Goal: Task Accomplishment & Management: Complete application form

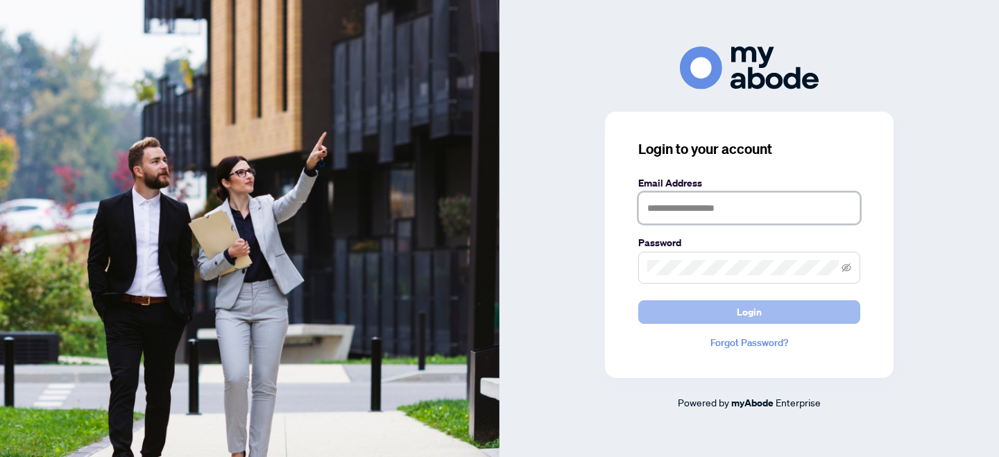
type input "**********"
click at [747, 311] on span "Login" at bounding box center [749, 312] width 25 height 22
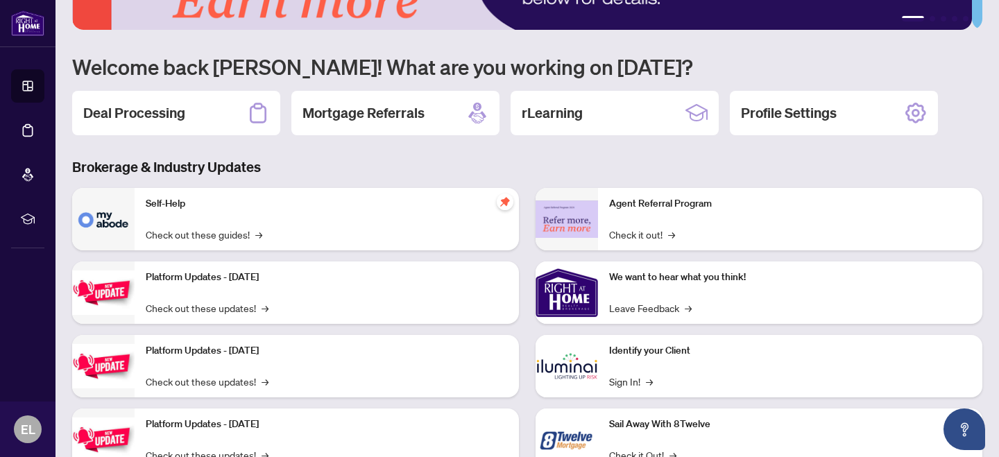
scroll to position [135, 0]
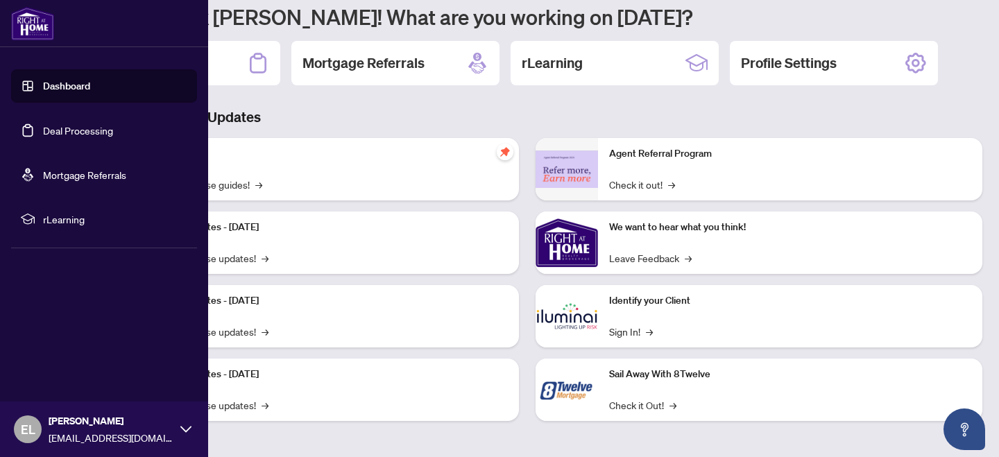
click at [77, 131] on link "Deal Processing" at bounding box center [78, 130] width 70 height 12
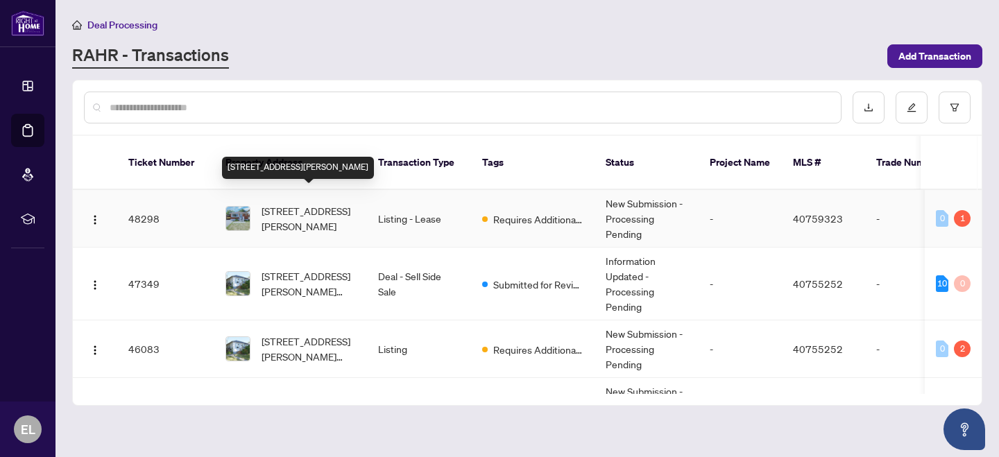
click at [261, 212] on span "[STREET_ADDRESS][PERSON_NAME]" at bounding box center [308, 218] width 94 height 31
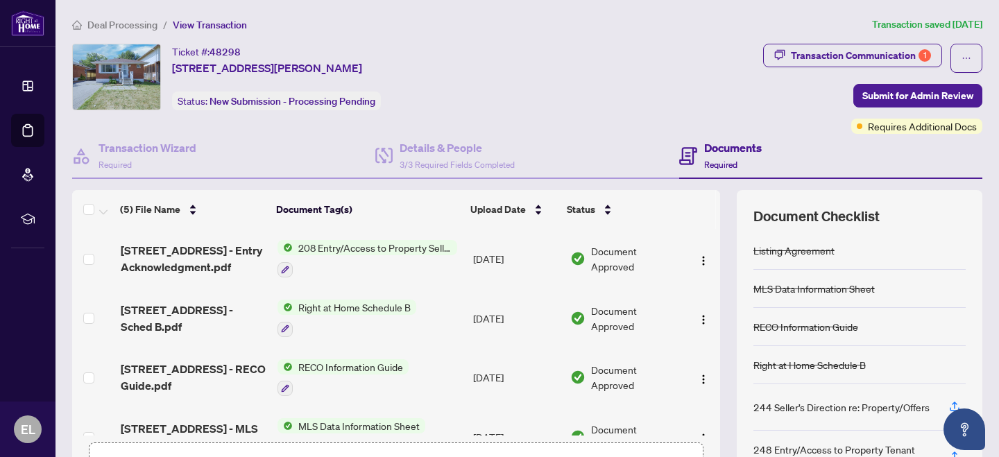
scroll to position [92, 0]
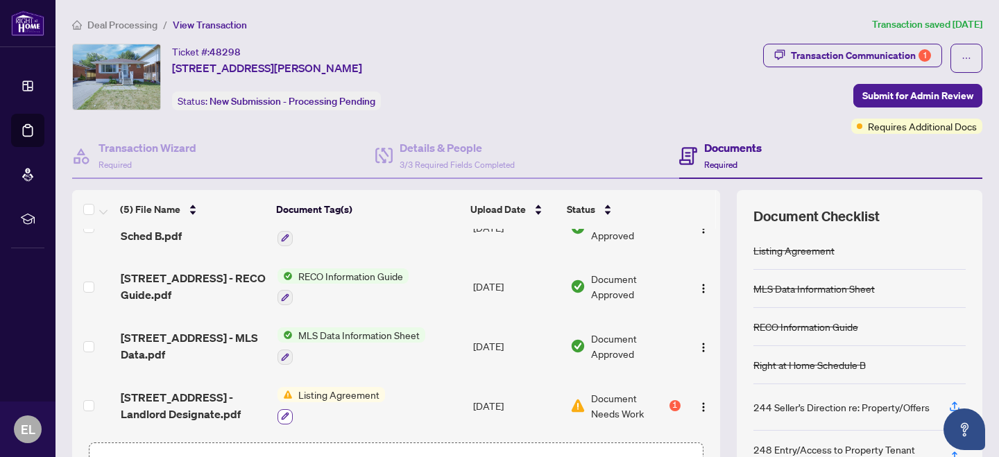
click at [282, 413] on icon "button" at bounding box center [285, 417] width 8 height 8
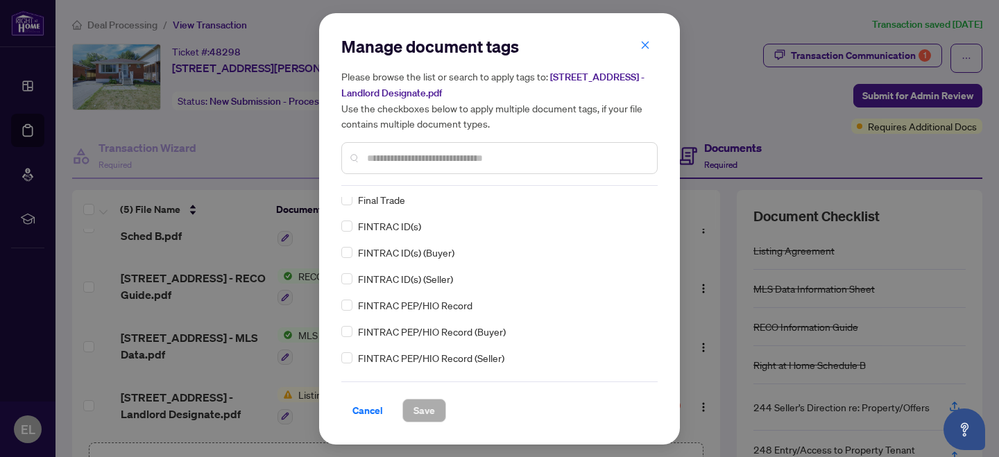
scroll to position [1480, 0]
click at [644, 44] on icon "close" at bounding box center [646, 46] width 8 height 8
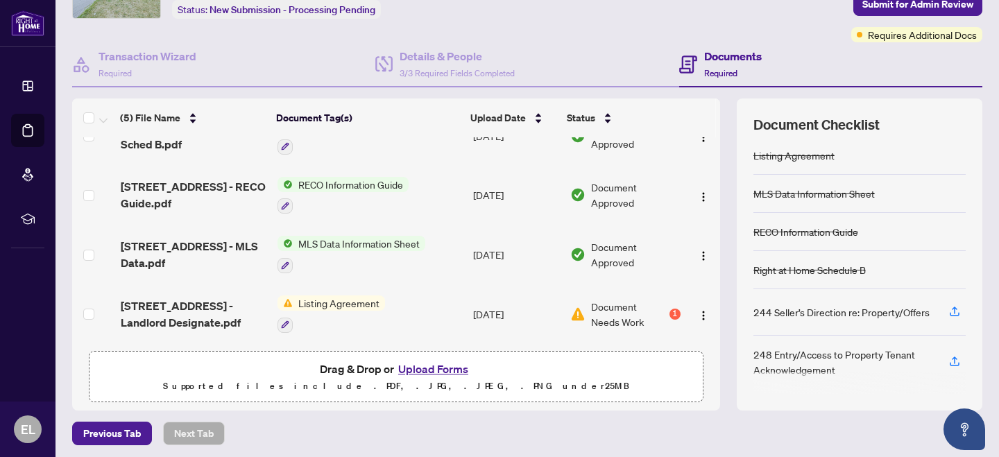
scroll to position [93, 0]
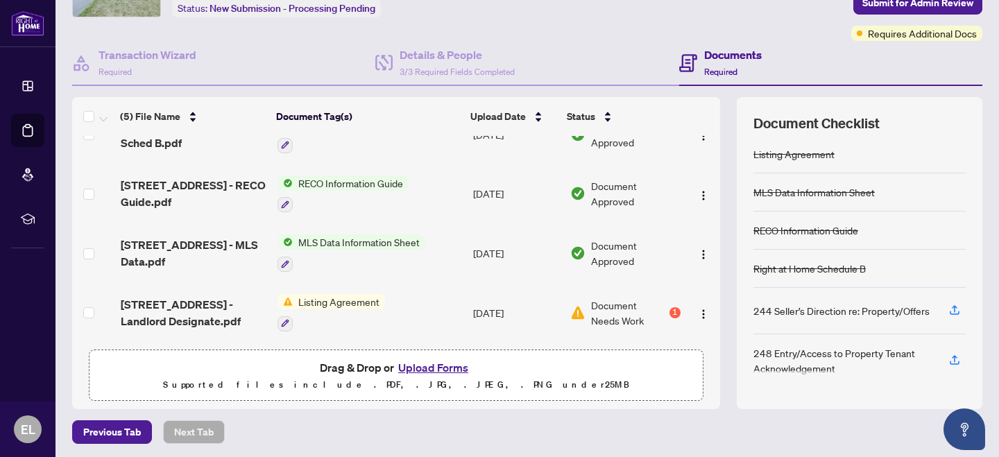
click at [438, 362] on button "Upload Forms" at bounding box center [433, 368] width 78 height 18
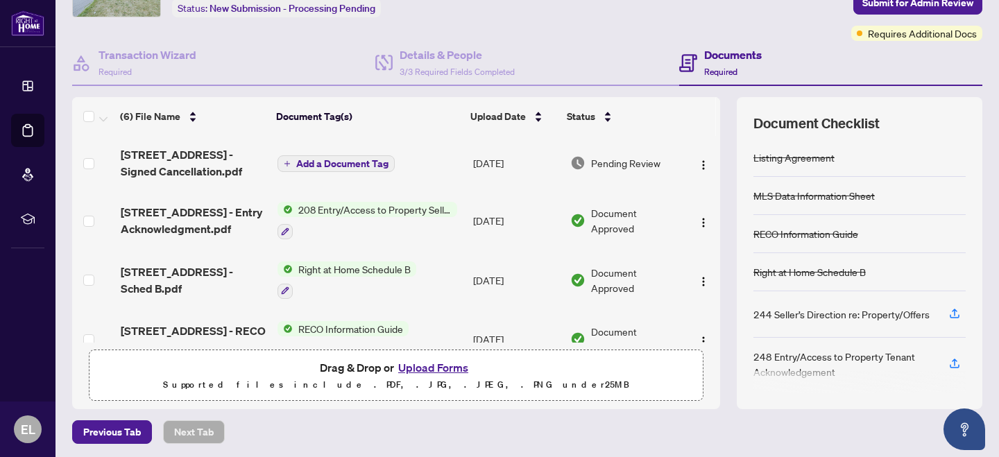
scroll to position [0, 0]
click at [339, 161] on span "Add a Document Tag" at bounding box center [342, 165] width 92 height 10
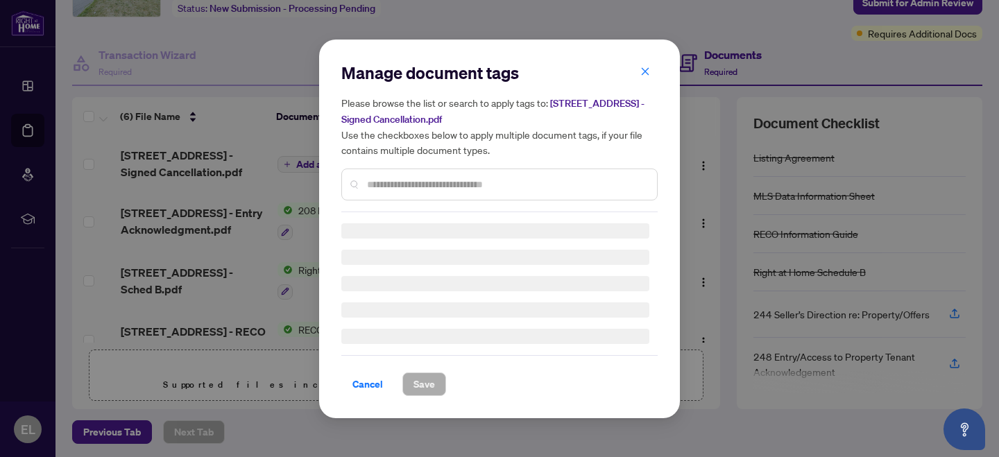
click at [401, 183] on input "text" at bounding box center [506, 184] width 279 height 15
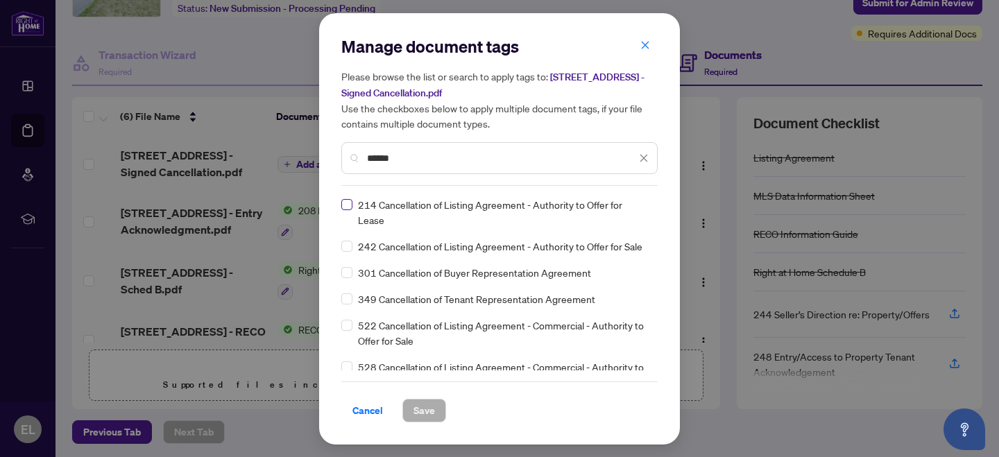
type input "******"
click at [423, 413] on span "Save" at bounding box center [424, 410] width 22 height 22
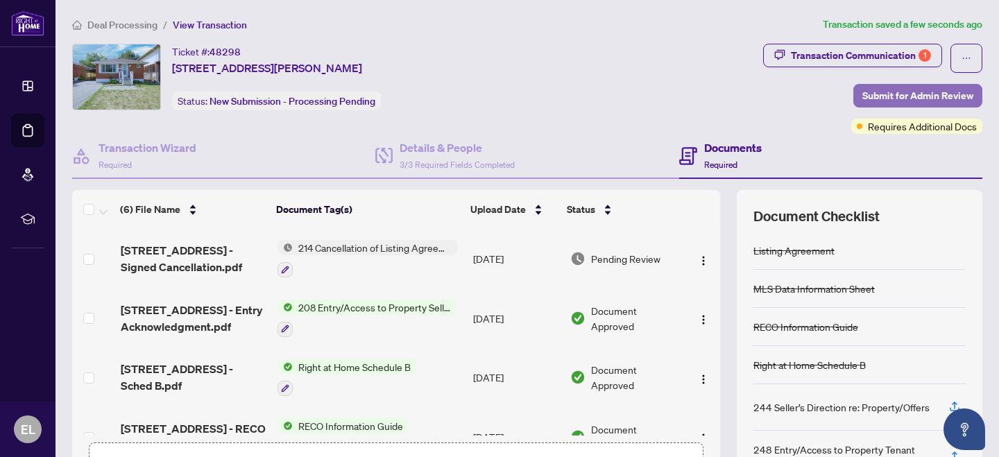
click at [911, 89] on span "Submit for Admin Review" at bounding box center [917, 96] width 111 height 22
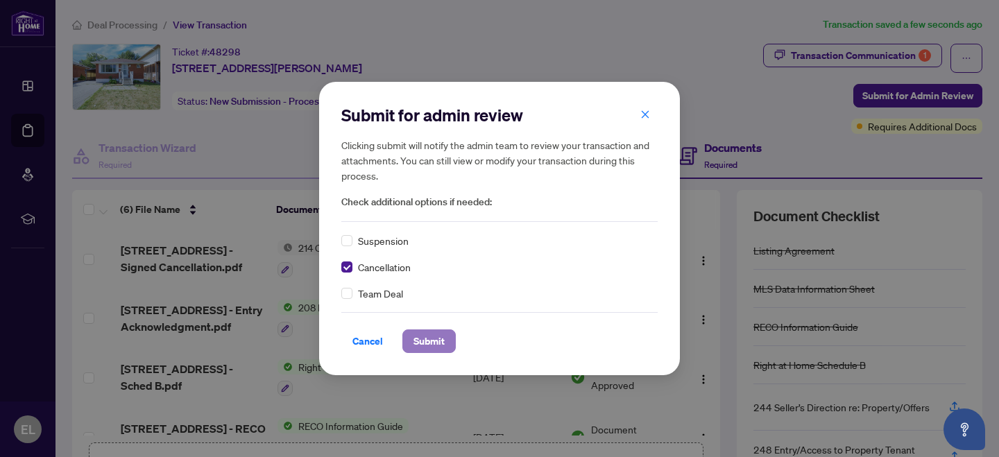
click at [416, 339] on span "Submit" at bounding box center [428, 341] width 31 height 22
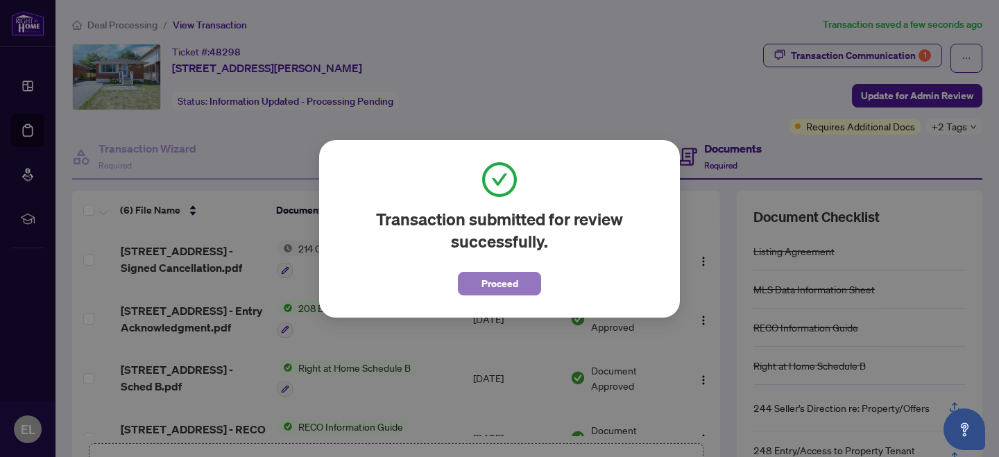
click at [492, 282] on span "Proceed" at bounding box center [499, 284] width 37 height 22
